Goal: Information Seeking & Learning: Compare options

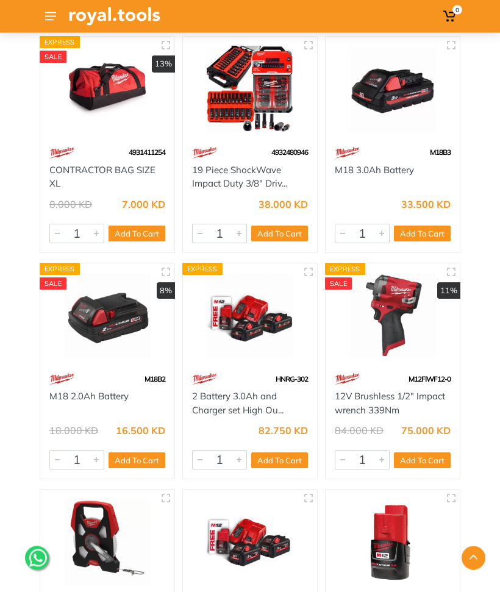
scroll to position [2915, 0]
click at [393, 386] on div "M12FIWF12-0" at bounding box center [393, 379] width 134 height 21
click at [388, 357] on img at bounding box center [393, 316] width 116 height 87
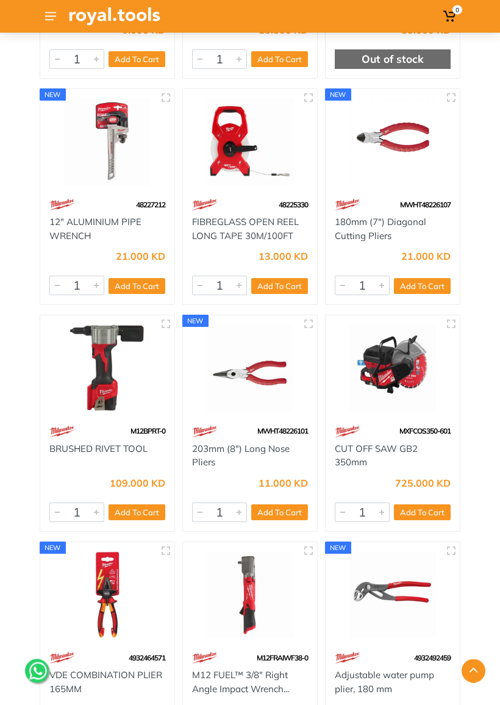
scroll to position [2184, 0]
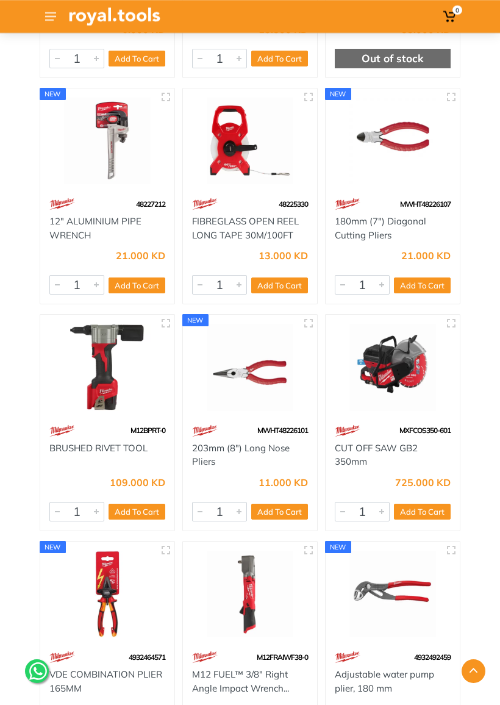
click at [96, 385] on img at bounding box center [107, 367] width 116 height 87
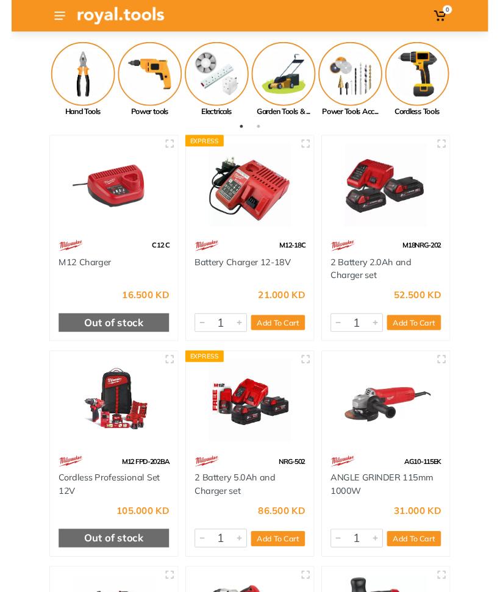
scroll to position [92, 0]
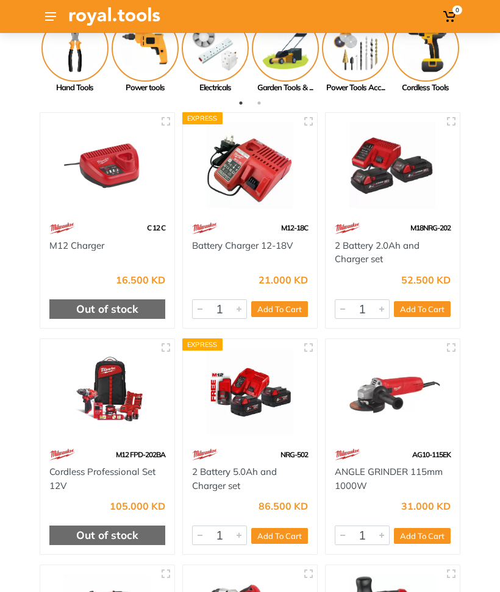
click at [239, 409] on img at bounding box center [250, 391] width 116 height 87
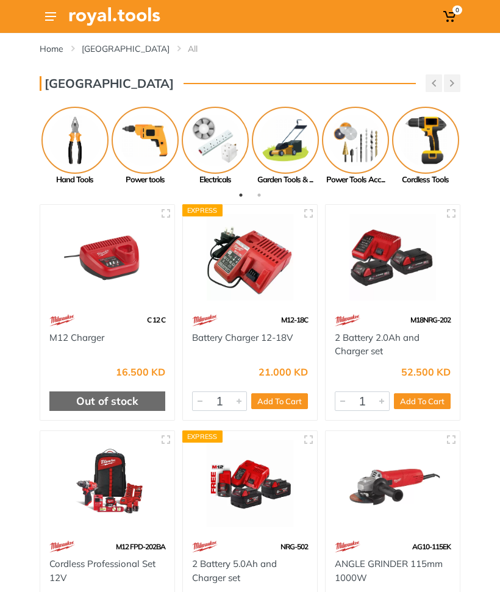
click at [423, 142] on img at bounding box center [425, 140] width 67 height 67
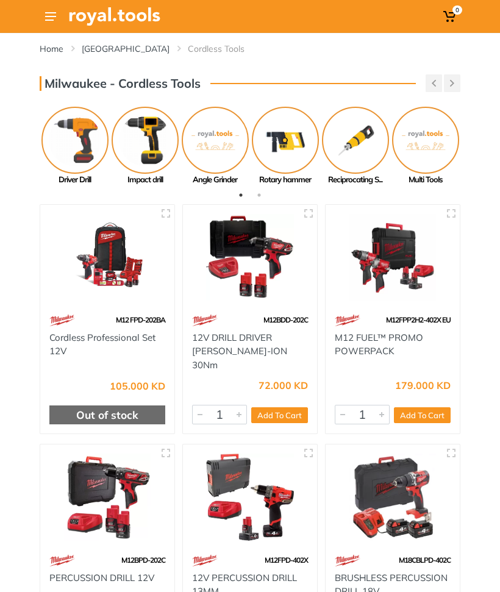
click at [51, 51] on link "Home" at bounding box center [52, 49] width 24 height 12
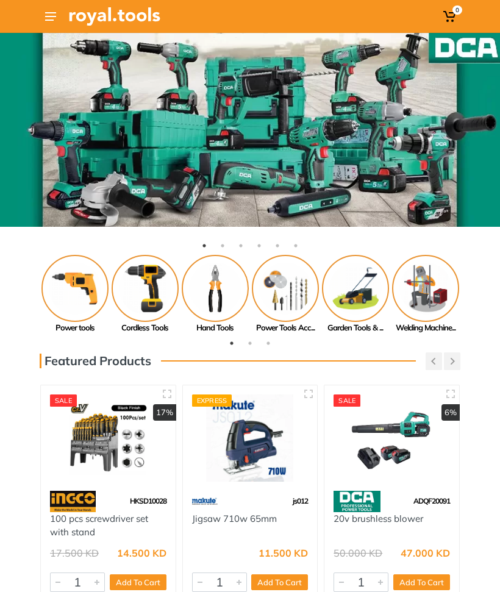
click at [52, 17] on use at bounding box center [50, 16] width 11 height 9
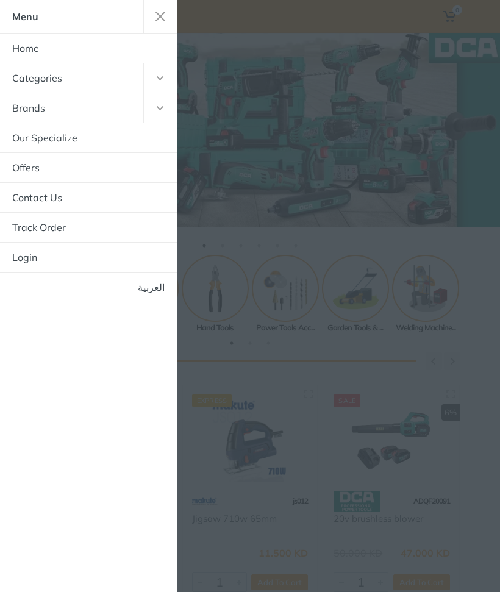
click at [157, 108] on use "button" at bounding box center [160, 108] width 7 height 4
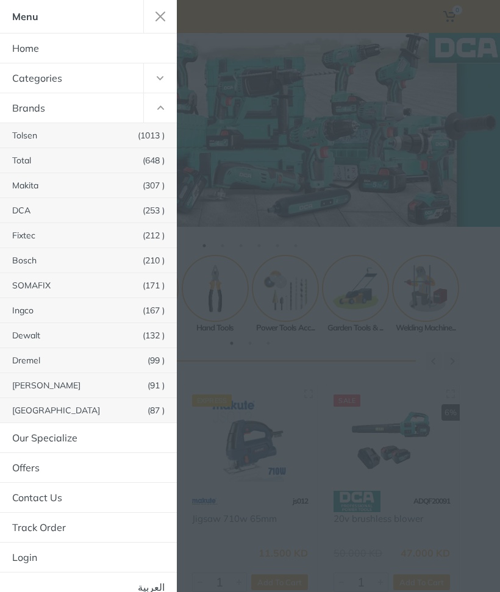
click at [144, 331] on span "(132 )" at bounding box center [154, 335] width 22 height 9
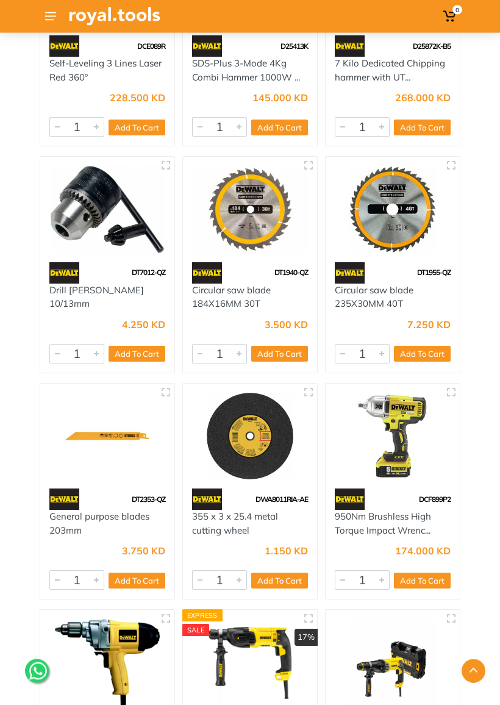
scroll to position [6906, 0]
click at [390, 423] on img at bounding box center [393, 436] width 116 height 87
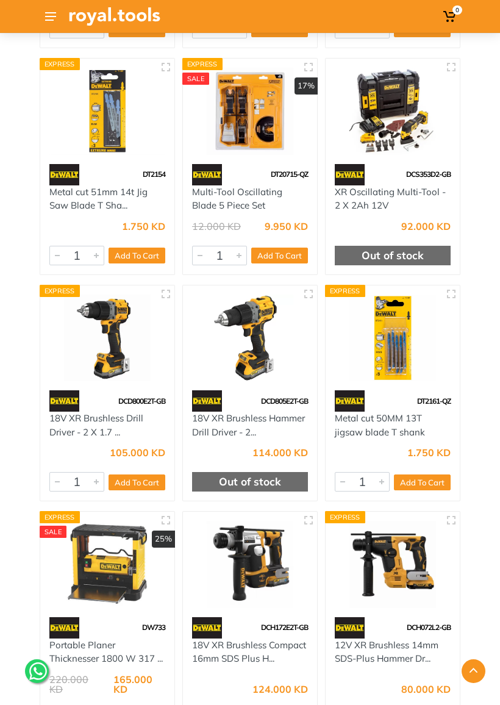
scroll to position [1330, 0]
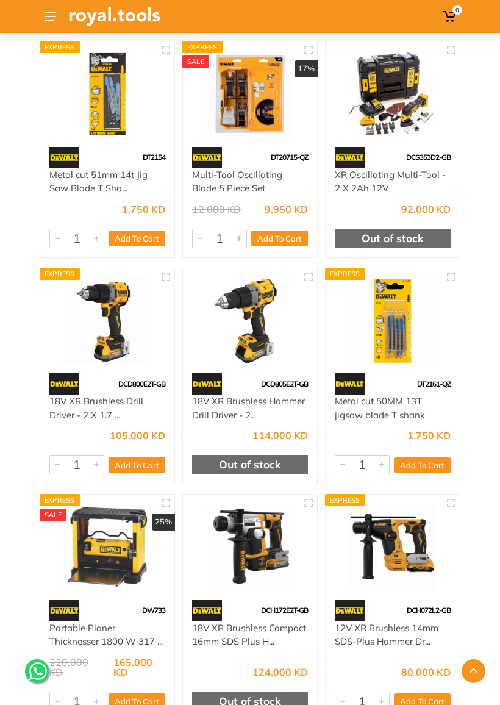
click at [486, 494] on div "Home Dewalt All Dewalt 1 1" at bounding box center [250, 174] width 500 height 2943
